Goal: Task Accomplishment & Management: Use online tool/utility

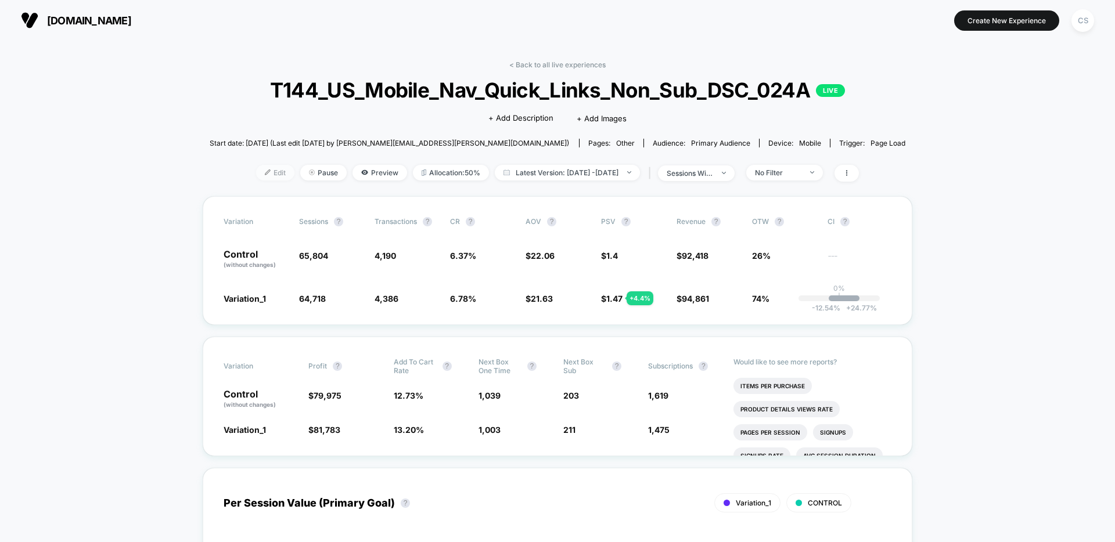
click at [259, 175] on span "Edit" at bounding box center [275, 173] width 38 height 16
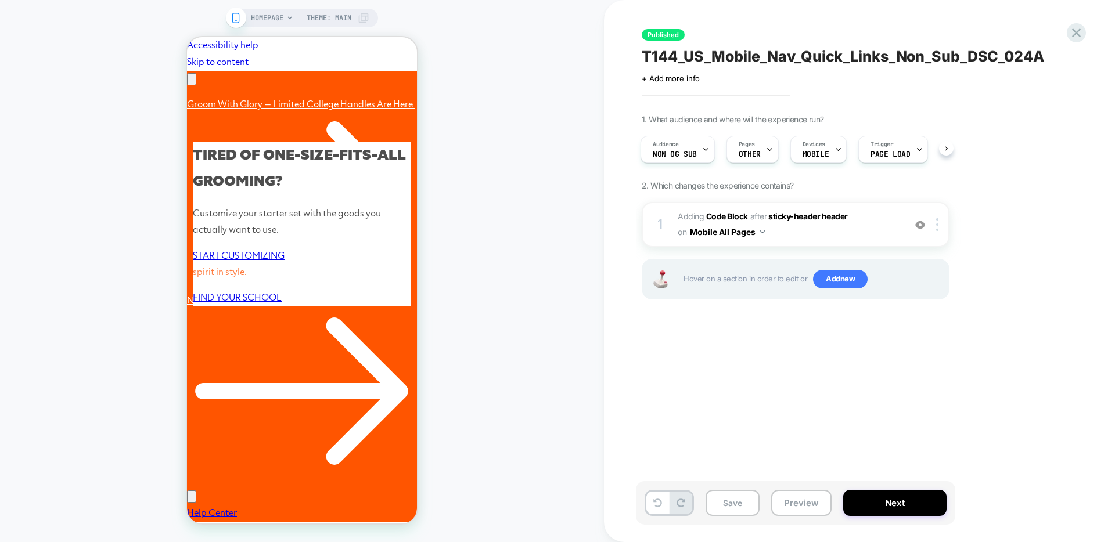
scroll to position [0, 180]
click at [702, 146] on icon at bounding box center [706, 150] width 8 height 8
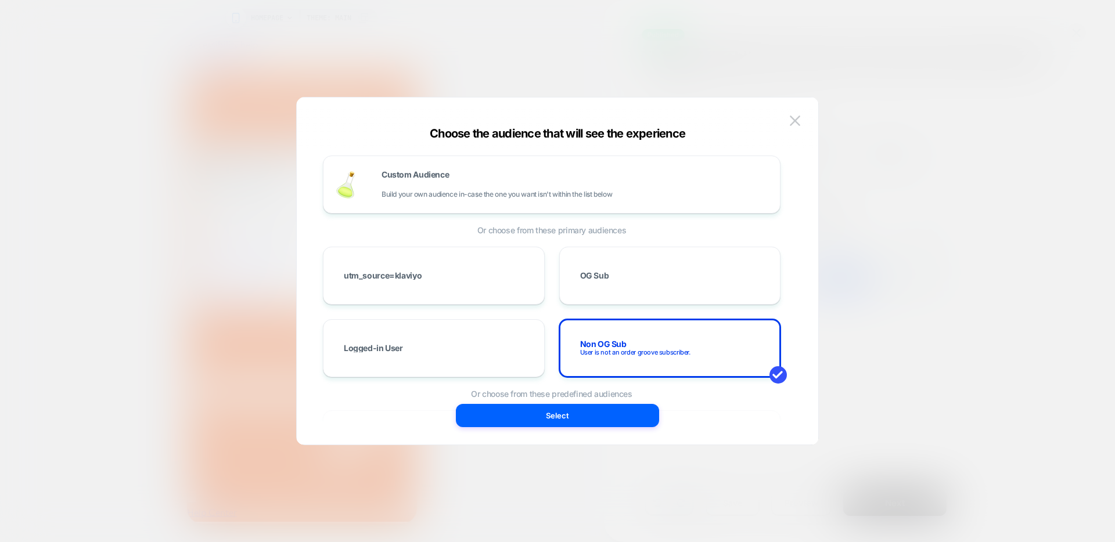
scroll to position [0, 0]
click at [701, 350] on div "Non OG Sub User is not an order groove subscriber." at bounding box center [669, 348] width 197 height 34
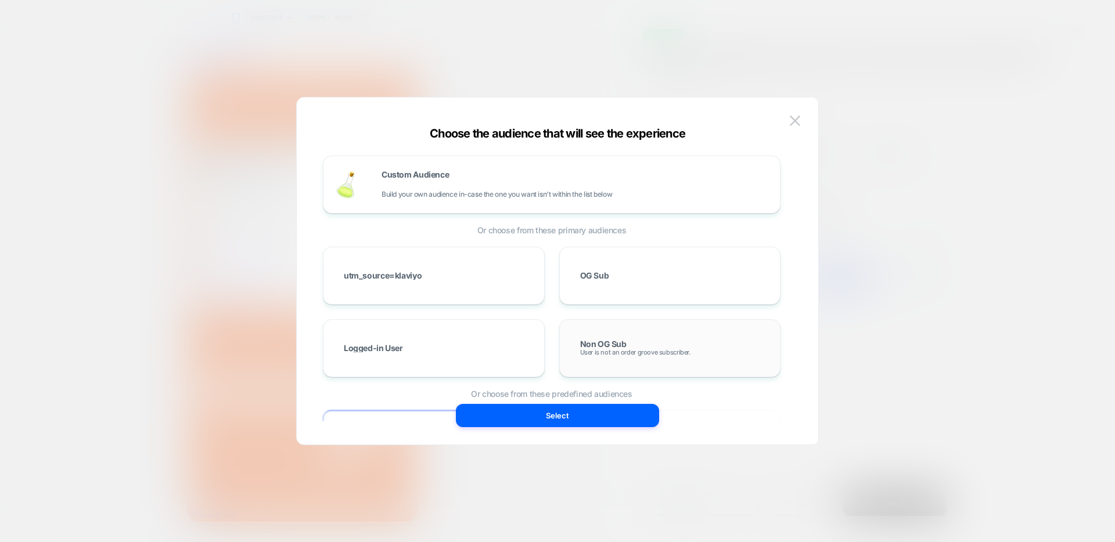
click at [701, 350] on div "Non OG Sub User is not an order groove subscriber." at bounding box center [669, 348] width 197 height 34
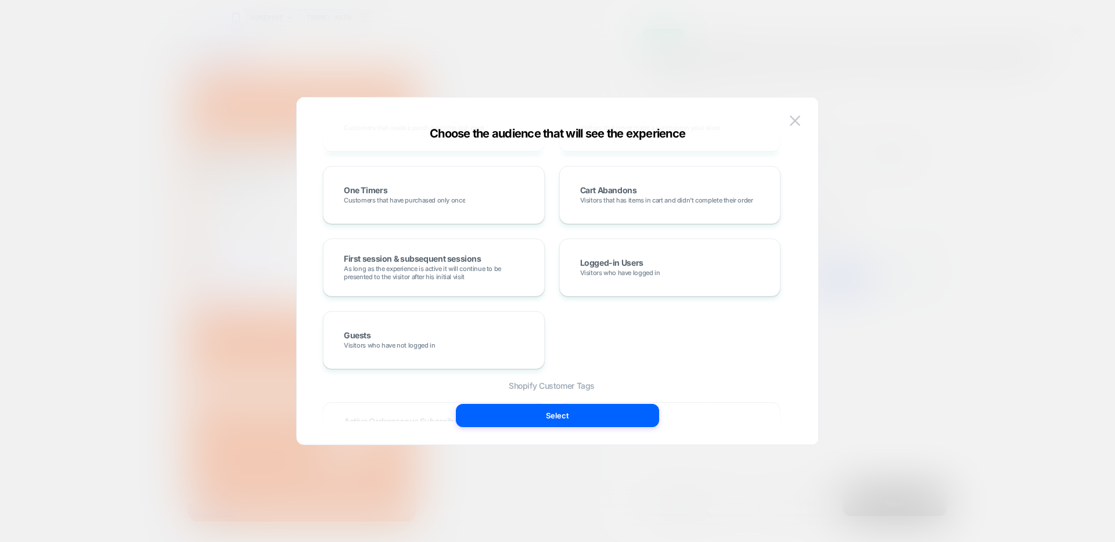
scroll to position [0, 180]
click at [795, 121] on img at bounding box center [795, 121] width 10 height 10
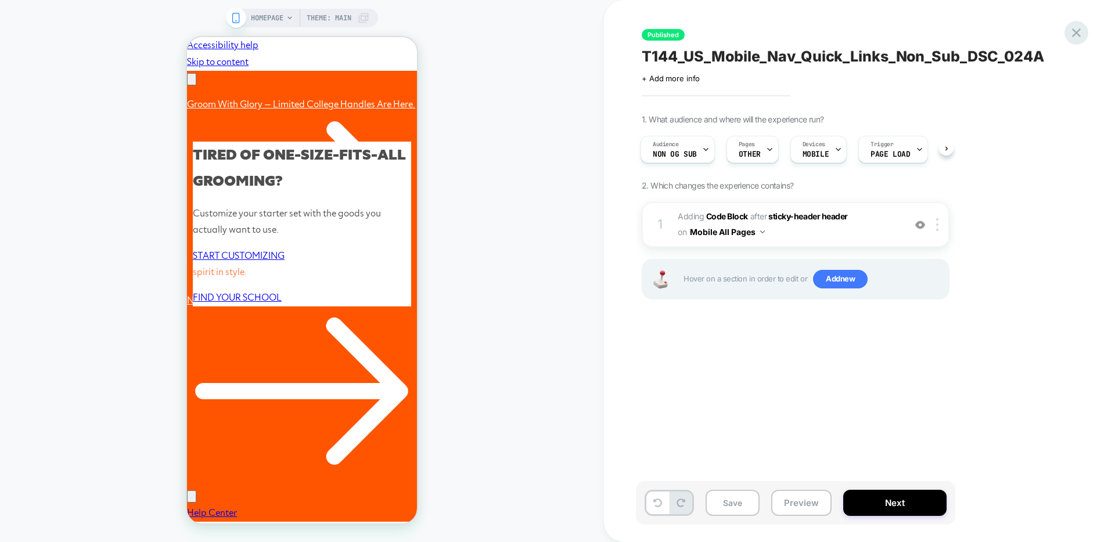
click at [1073, 34] on icon at bounding box center [1076, 33] width 16 height 16
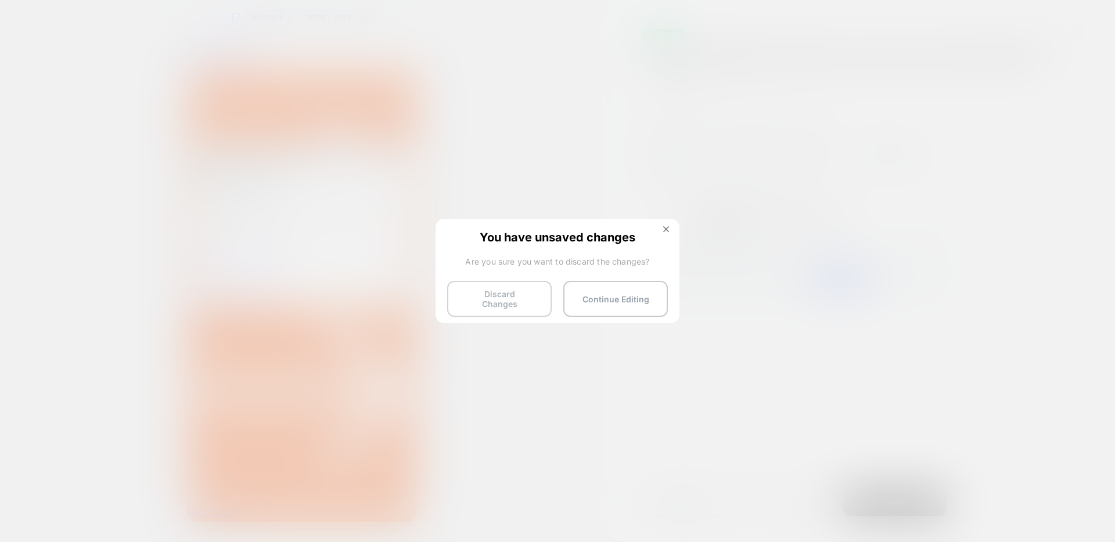
click at [507, 299] on button "Discard Changes" at bounding box center [499, 299] width 104 height 36
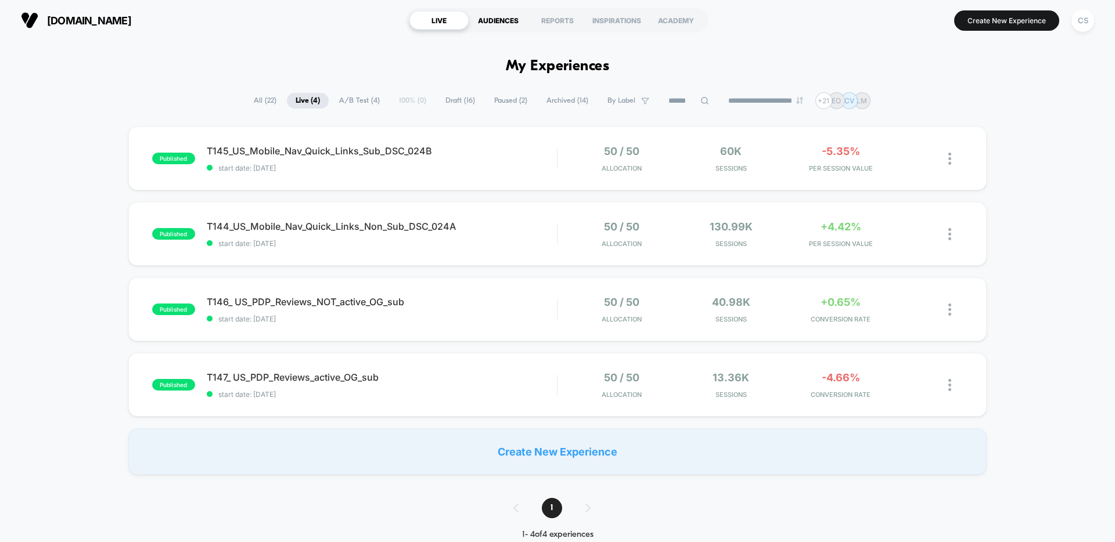
click at [491, 17] on div "AUDIENCES" at bounding box center [497, 20] width 59 height 19
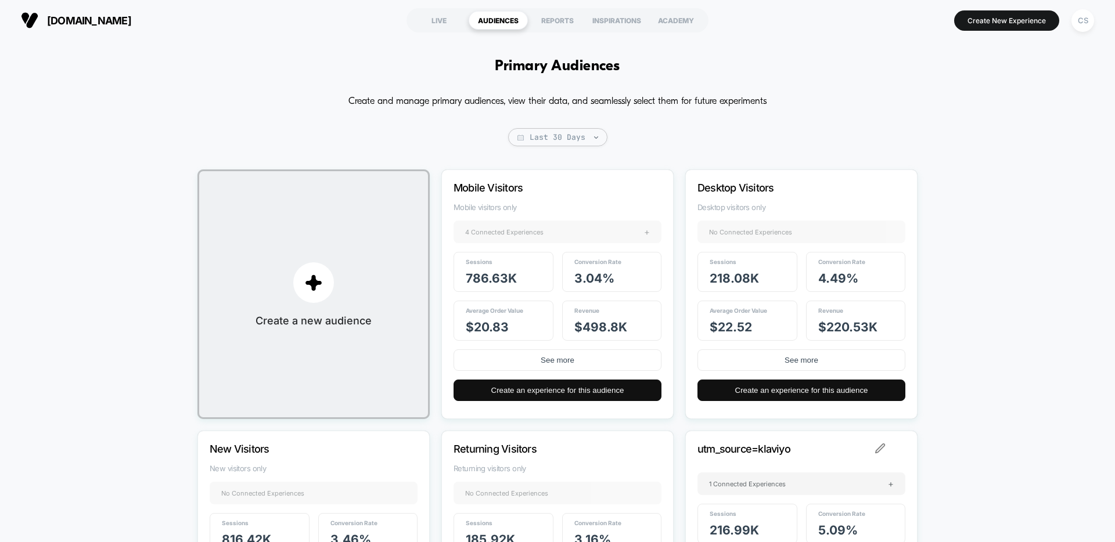
scroll to position [382, 0]
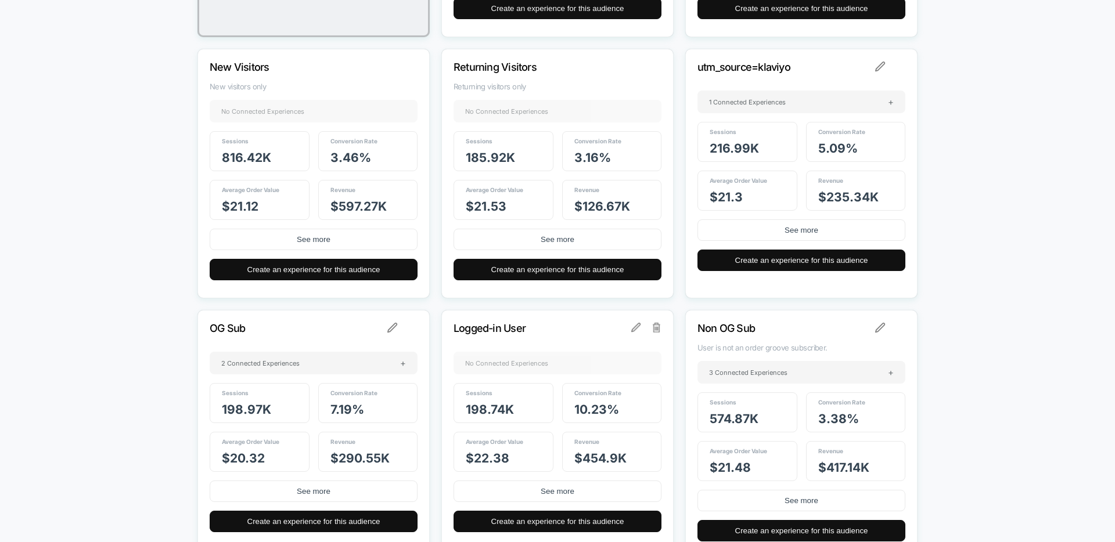
click at [739, 328] on p "Non OG Sub" at bounding box center [785, 328] width 176 height 12
click at [794, 334] on p "Non OG Sub" at bounding box center [785, 328] width 176 height 12
click at [886, 330] on div at bounding box center [889, 328] width 29 height 10
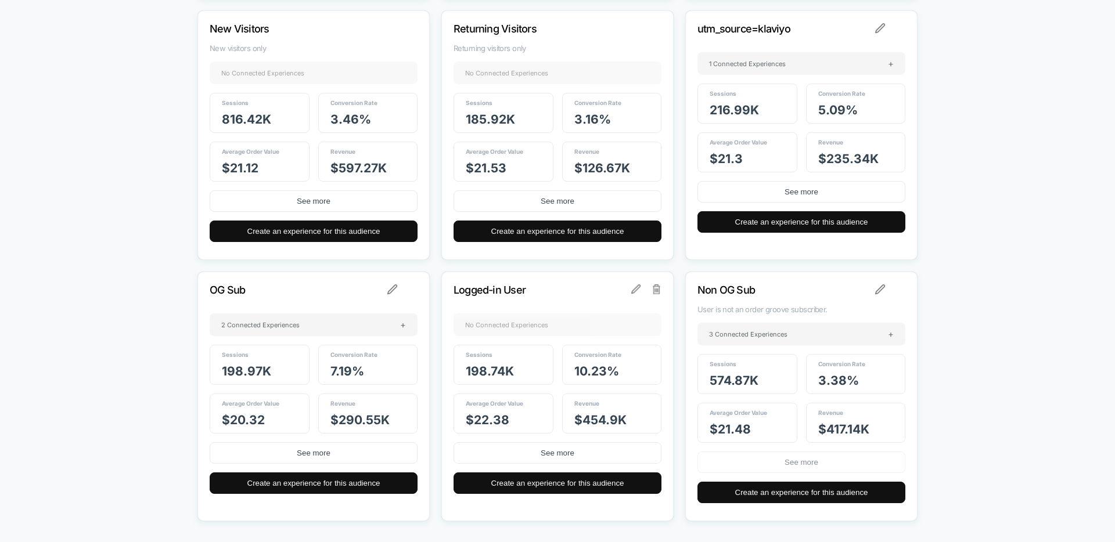
click at [831, 462] on button "See more" at bounding box center [801, 462] width 208 height 21
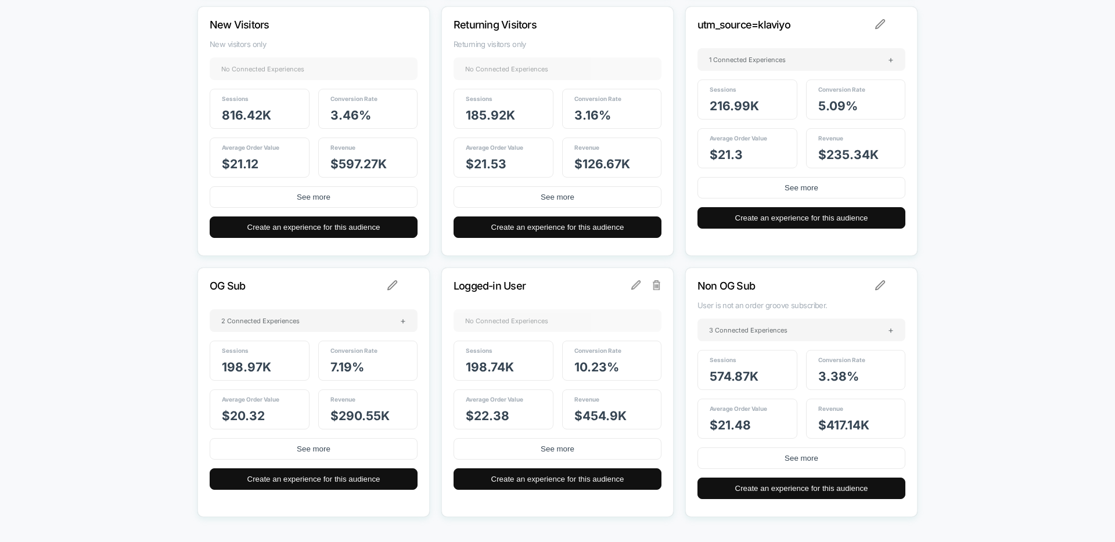
scroll to position [463, 0]
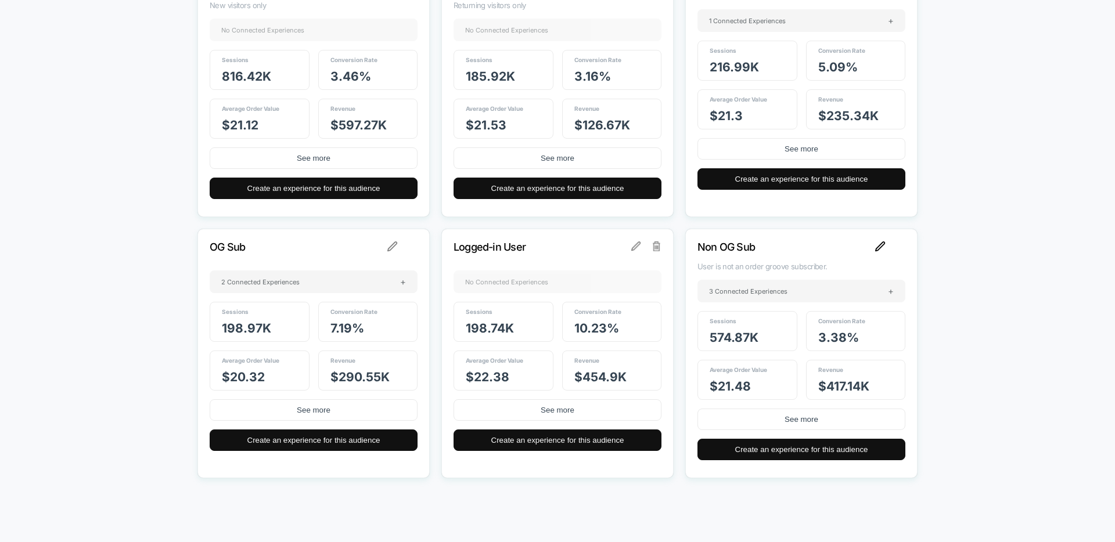
click at [876, 246] on img at bounding box center [880, 246] width 10 height 10
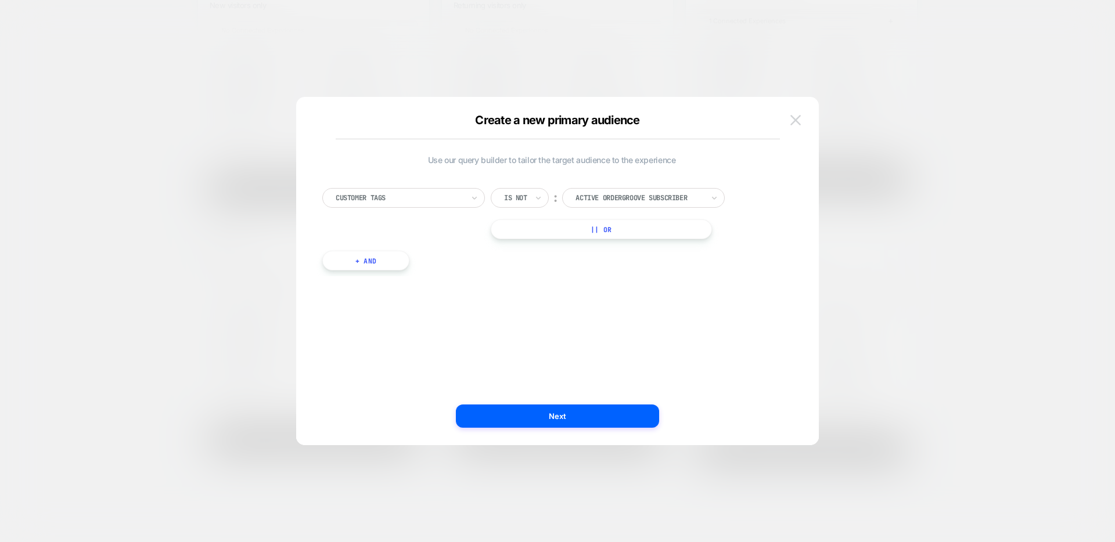
click at [791, 116] on img at bounding box center [795, 120] width 10 height 10
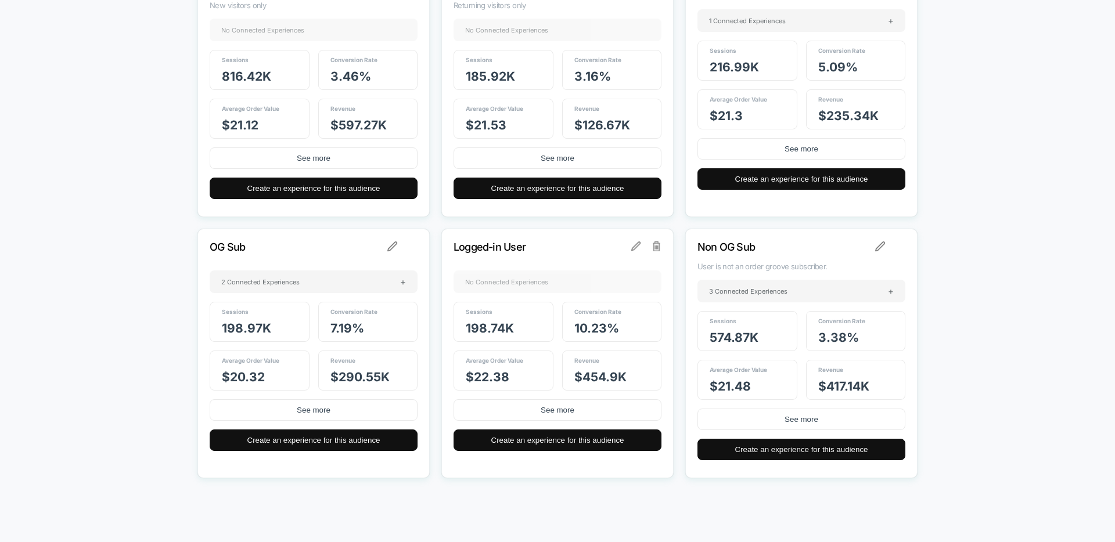
scroll to position [0, 0]
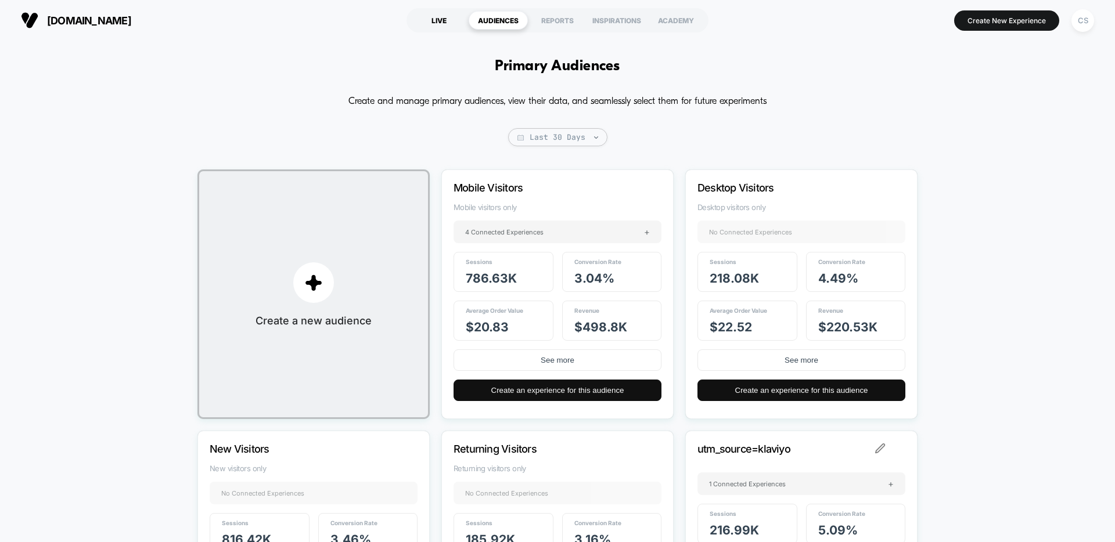
click at [428, 26] on div "LIVE" at bounding box center [438, 20] width 59 height 19
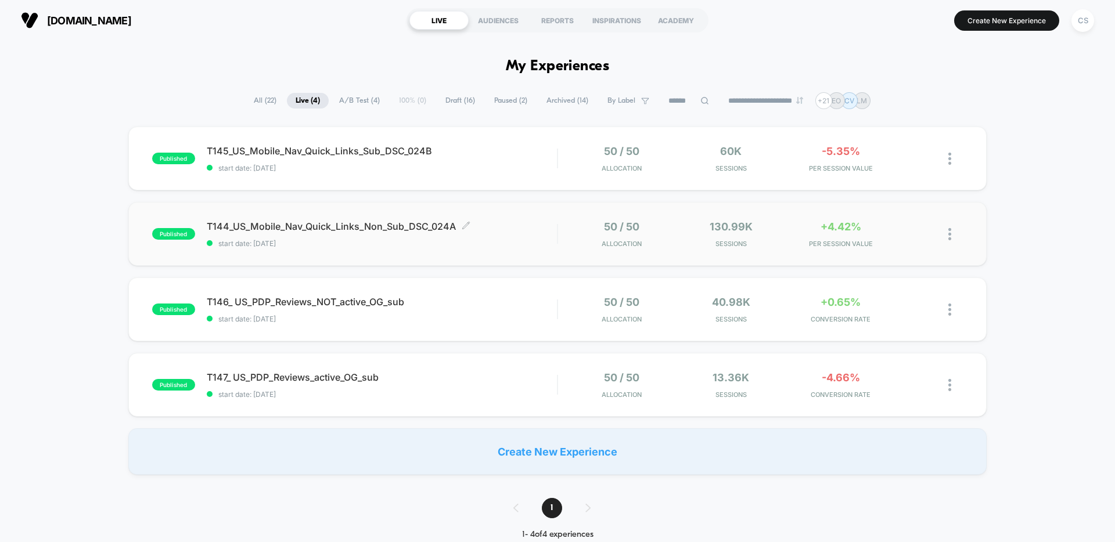
click at [529, 232] on div "T144_US_Mobile_Nav_Quick_Links_Non_Sub_DSC_024A Click to edit experience detail…" at bounding box center [382, 234] width 350 height 27
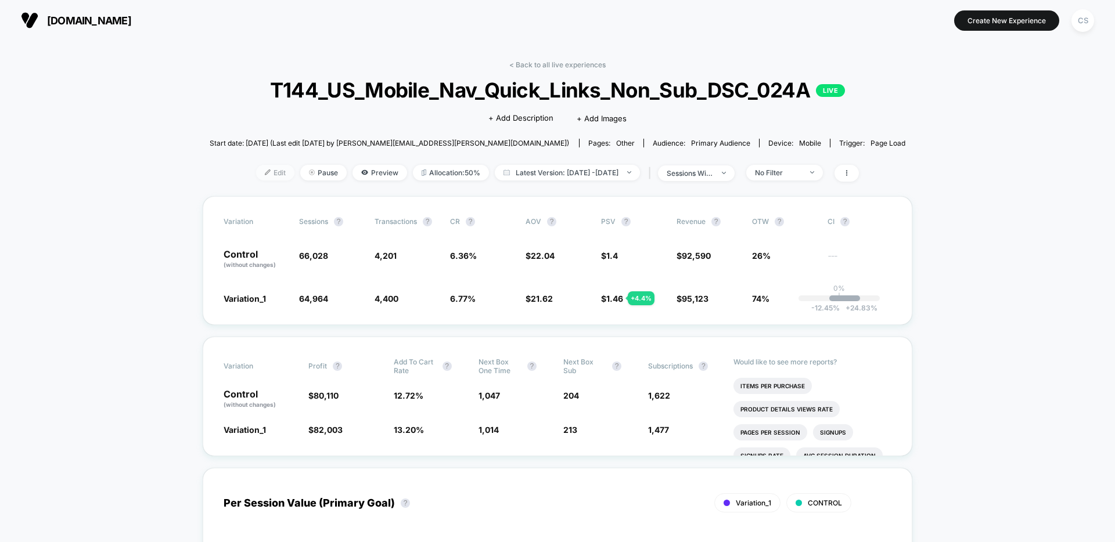
click at [267, 175] on span "Edit" at bounding box center [275, 173] width 38 height 16
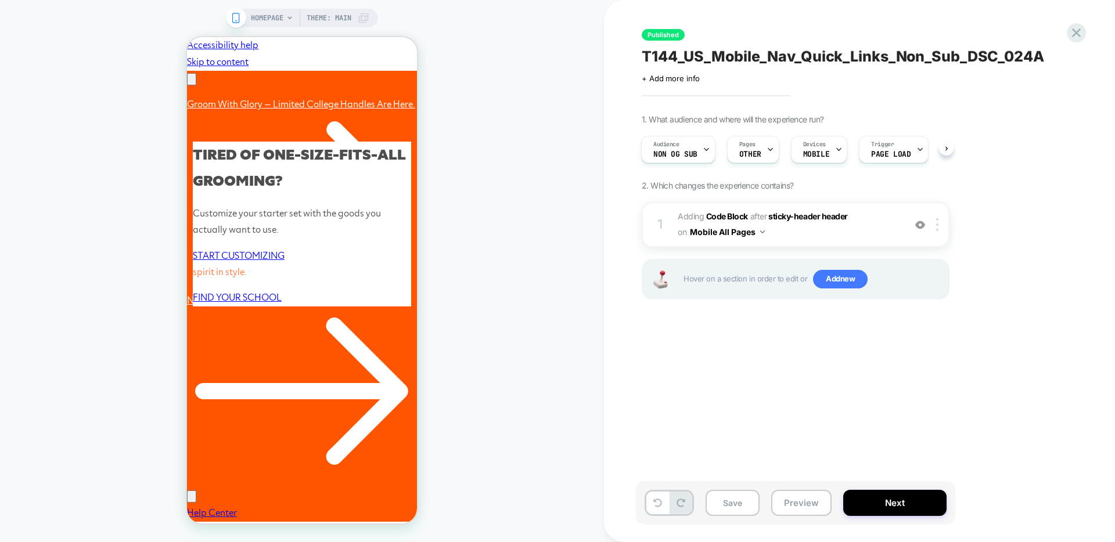
scroll to position [0, 180]
